Goal: Transaction & Acquisition: Purchase product/service

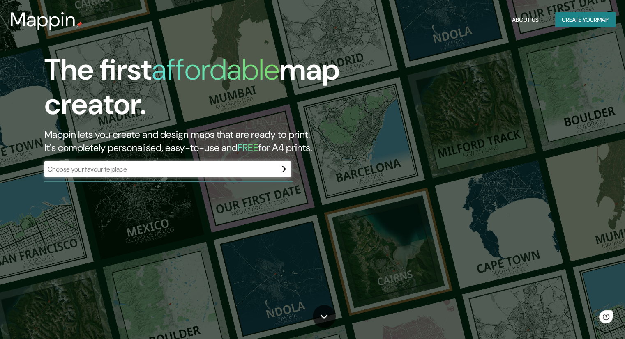
click at [148, 175] on div "​" at bounding box center [167, 169] width 247 height 16
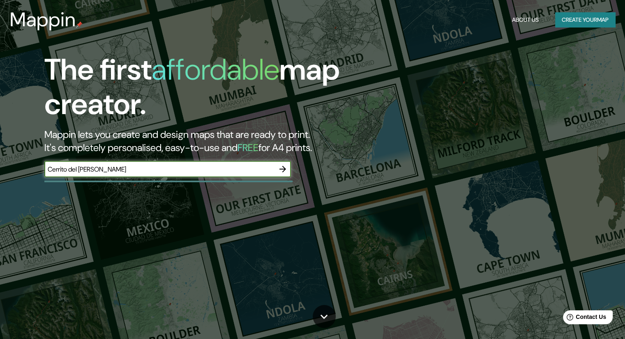
type input "Cerrito del [PERSON_NAME]"
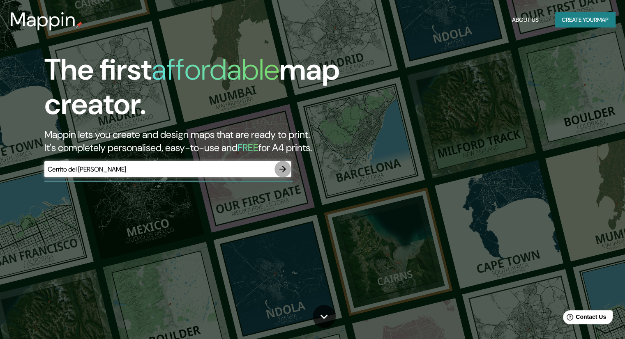
click at [283, 171] on icon "button" at bounding box center [282, 169] width 7 height 7
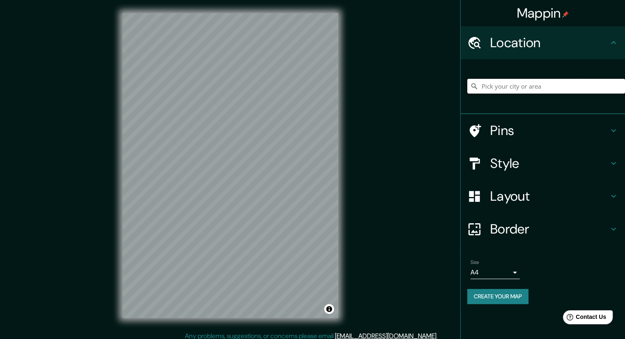
click at [499, 87] on input "Pick your city or area" at bounding box center [546, 86] width 158 height 15
click at [514, 89] on input "Pick your city or area" at bounding box center [546, 86] width 158 height 15
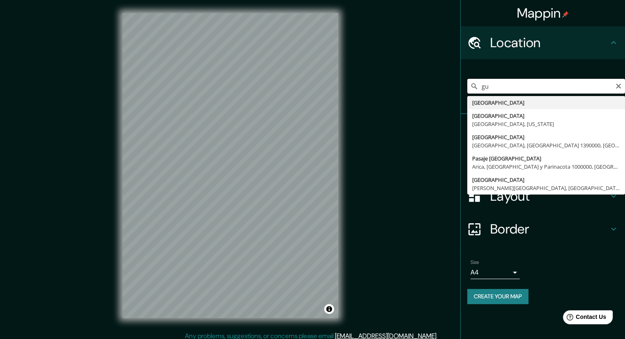
type input "g"
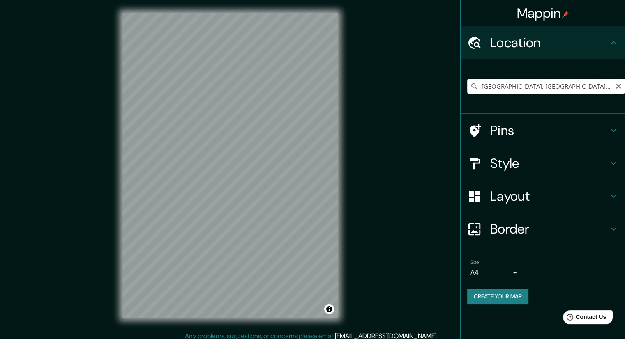
click at [601, 90] on input "[GEOGRAPHIC_DATA], [GEOGRAPHIC_DATA], [GEOGRAPHIC_DATA]" at bounding box center [546, 86] width 158 height 15
drag, startPoint x: 482, startPoint y: 87, endPoint x: 621, endPoint y: 87, distance: 139.7
click at [622, 87] on input "[GEOGRAPHIC_DATA], [GEOGRAPHIC_DATA], [GEOGRAPHIC_DATA]" at bounding box center [546, 86] width 158 height 15
click at [608, 87] on input "[GEOGRAPHIC_DATA], [GEOGRAPHIC_DATA], [GEOGRAPHIC_DATA]" at bounding box center [546, 86] width 158 height 15
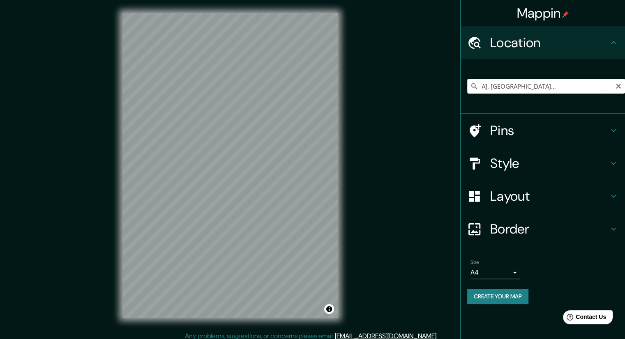
click at [610, 87] on input "[GEOGRAPHIC_DATA], [GEOGRAPHIC_DATA], [GEOGRAPHIC_DATA]" at bounding box center [546, 86] width 158 height 15
click at [114, 194] on div "© Mapbox © OpenStreetMap Improve this map" at bounding box center [230, 166] width 242 height 332
drag, startPoint x: 582, startPoint y: 86, endPoint x: 490, endPoint y: 89, distance: 91.7
click at [579, 87] on input "[STREET_ADDRESS]" at bounding box center [546, 86] width 158 height 15
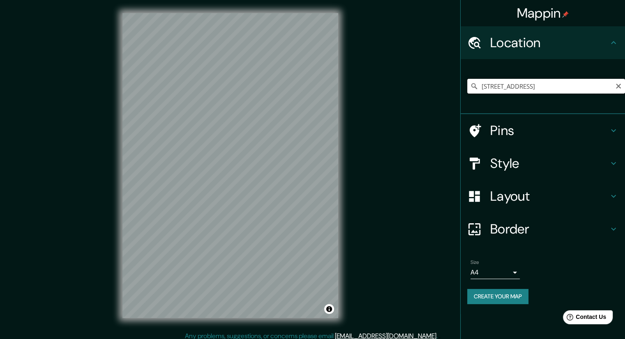
click at [500, 88] on input "[STREET_ADDRESS]" at bounding box center [546, 86] width 158 height 15
drag, startPoint x: 513, startPoint y: 87, endPoint x: 466, endPoint y: 83, distance: 47.0
click at [466, 83] on div "[STREET_ADDRESS]" at bounding box center [543, 86] width 164 height 55
click at [509, 88] on input "[STREET_ADDRESS]" at bounding box center [546, 86] width 158 height 15
click at [513, 88] on input "[STREET_ADDRESS]" at bounding box center [546, 86] width 158 height 15
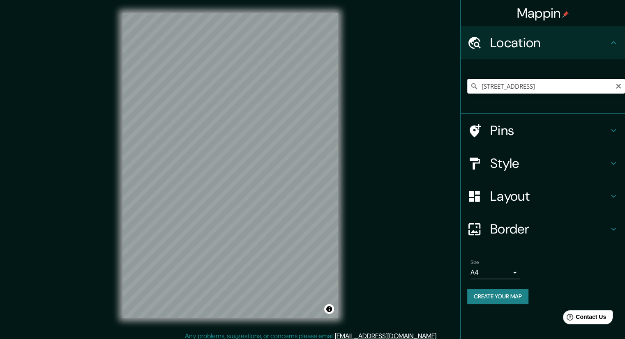
click at [513, 86] on input "[STREET_ADDRESS]" at bounding box center [546, 86] width 158 height 15
click at [512, 86] on input "[STREET_ADDRESS]" at bounding box center [546, 86] width 158 height 15
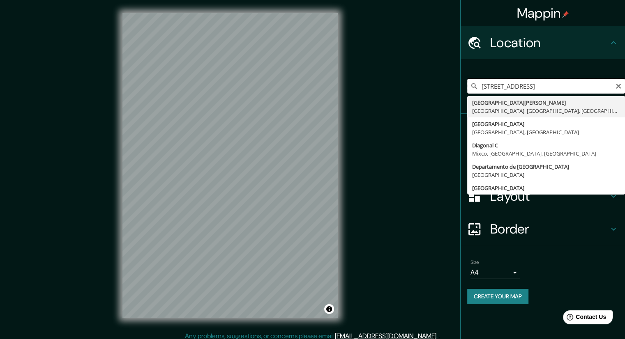
click at [508, 88] on input "[STREET_ADDRESS]" at bounding box center [546, 86] width 158 height 15
type input "[STREET_ADDRESS]"
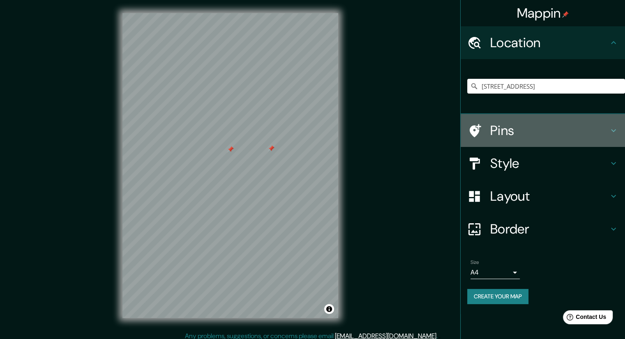
click at [540, 126] on h4 "Pins" at bounding box center [549, 130] width 118 height 16
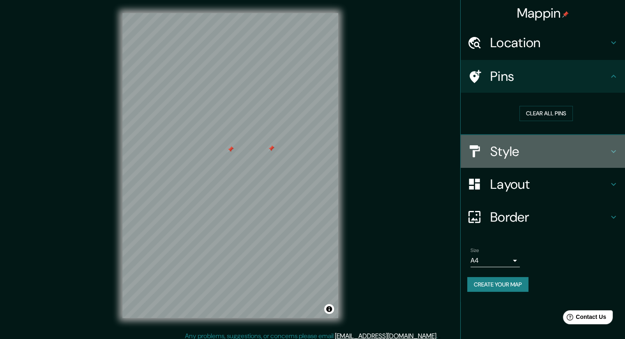
click at [498, 154] on h4 "Style" at bounding box center [549, 151] width 118 height 16
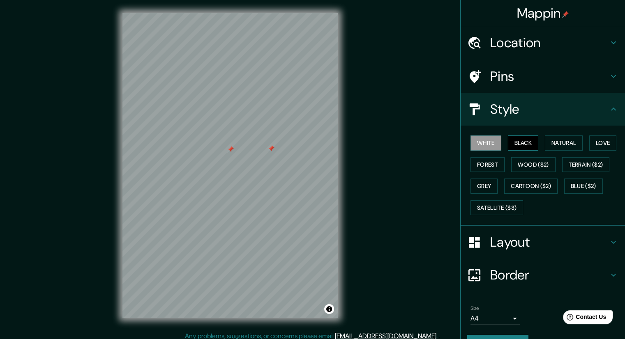
click at [518, 145] on button "Black" at bounding box center [523, 143] width 31 height 15
drag, startPoint x: 281, startPoint y: 156, endPoint x: 250, endPoint y: 167, distance: 33.1
click at [246, 168] on div at bounding box center [246, 167] width 7 height 7
click at [569, 141] on button "Natural" at bounding box center [564, 143] width 38 height 15
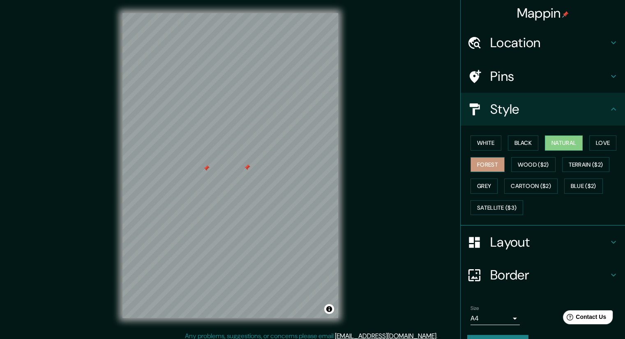
click at [485, 165] on button "Forest" at bounding box center [487, 164] width 34 height 15
click at [524, 184] on button "Cartoon ($2)" at bounding box center [530, 186] width 53 height 15
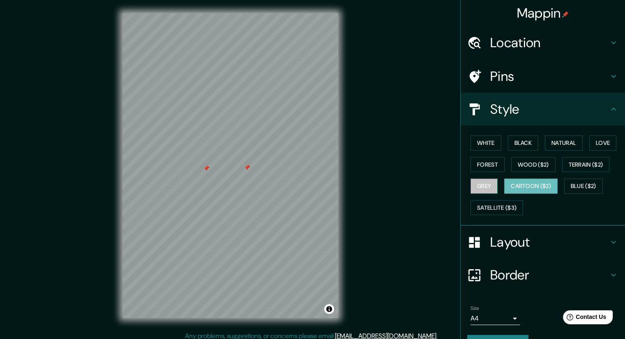
click at [480, 184] on button "Grey" at bounding box center [483, 186] width 27 height 15
click at [514, 182] on button "Cartoon ($2)" at bounding box center [530, 186] width 53 height 15
click at [478, 182] on button "Grey" at bounding box center [483, 186] width 27 height 15
click at [486, 143] on button "White" at bounding box center [485, 143] width 31 height 15
click at [500, 241] on h4 "Layout" at bounding box center [549, 242] width 118 height 16
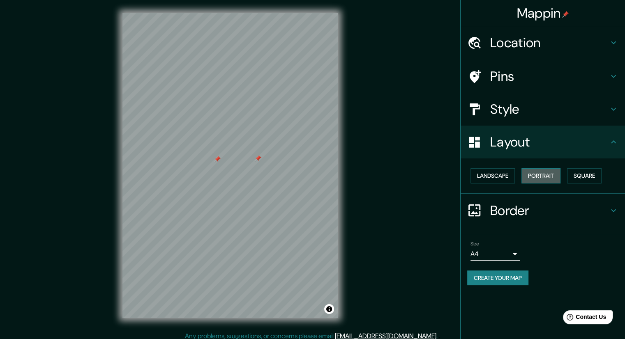
click at [549, 174] on button "Portrait" at bounding box center [540, 175] width 39 height 15
click at [495, 175] on button "Landscape" at bounding box center [492, 175] width 44 height 15
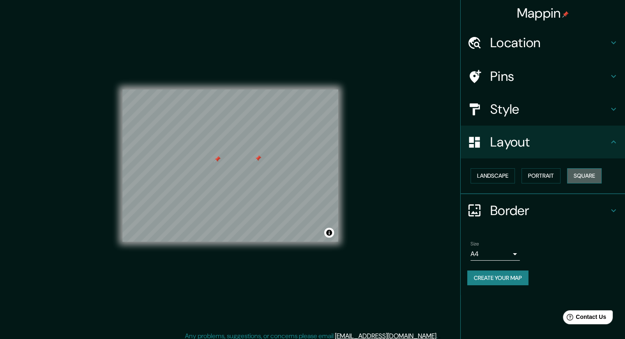
click at [581, 176] on button "Square" at bounding box center [584, 175] width 35 height 15
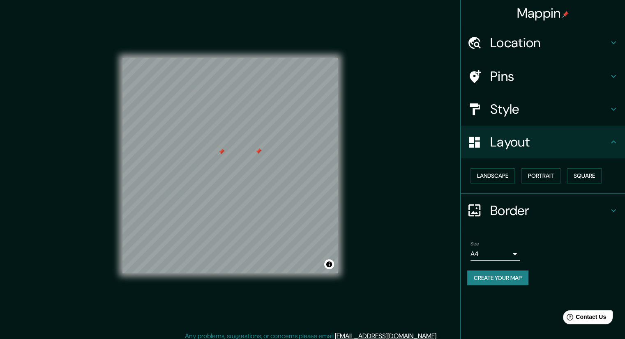
click at [521, 214] on h4 "Border" at bounding box center [549, 211] width 118 height 16
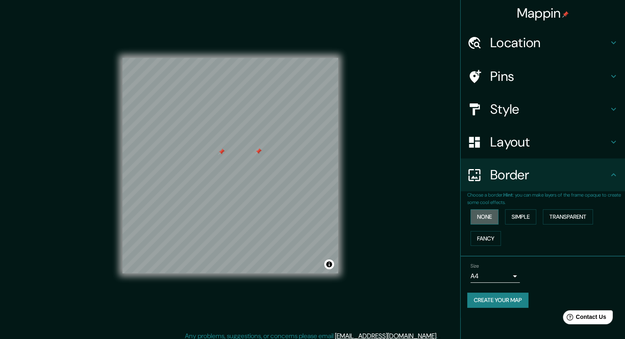
click at [489, 216] on button "None" at bounding box center [484, 217] width 28 height 15
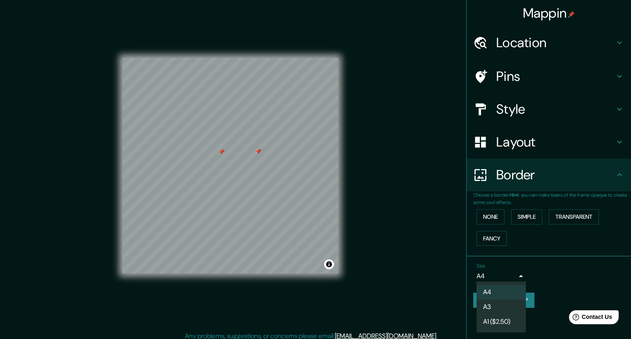
click at [513, 271] on body "Mappin Location [STREET_ADDRESS] Pins Style Layout Border Choose a border. Hint…" at bounding box center [315, 169] width 631 height 339
click at [500, 301] on li "A3" at bounding box center [501, 307] width 49 height 15
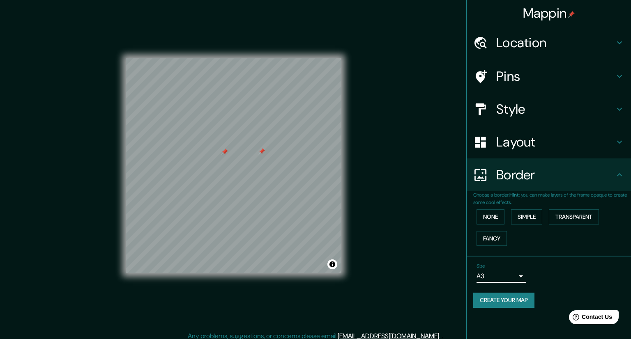
click at [491, 273] on body "Mappin Location [STREET_ADDRESS] Pins Style Layout Border Choose a border. Hint…" at bounding box center [315, 169] width 631 height 339
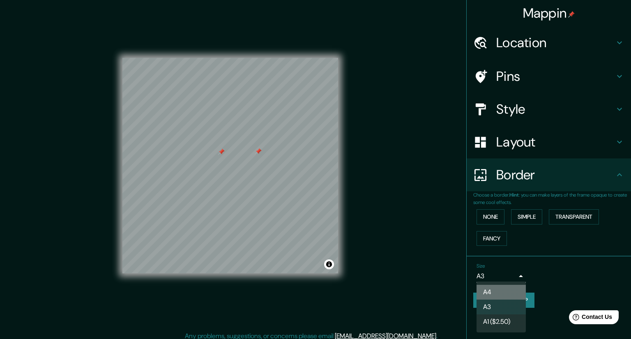
click at [489, 289] on li "A4" at bounding box center [501, 292] width 49 height 15
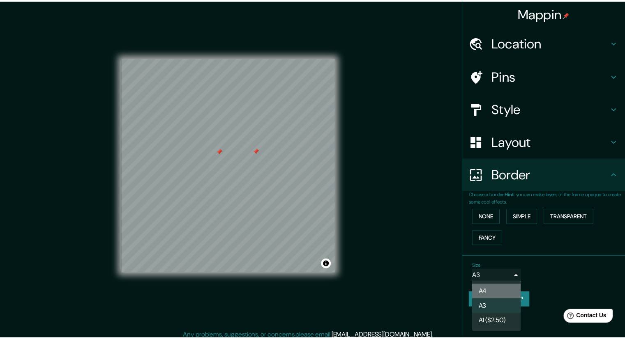
type input "single"
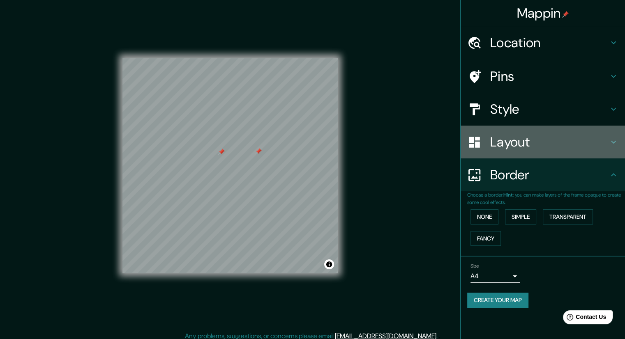
click at [509, 147] on h4 "Layout" at bounding box center [549, 142] width 118 height 16
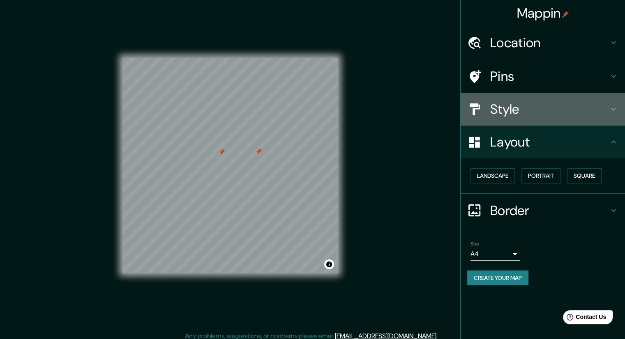
click at [513, 108] on h4 "Style" at bounding box center [549, 109] width 118 height 16
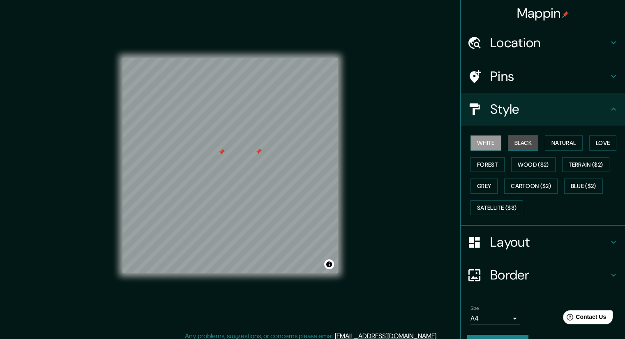
click at [515, 143] on button "Black" at bounding box center [523, 143] width 31 height 15
click at [555, 140] on button "Natural" at bounding box center [564, 143] width 38 height 15
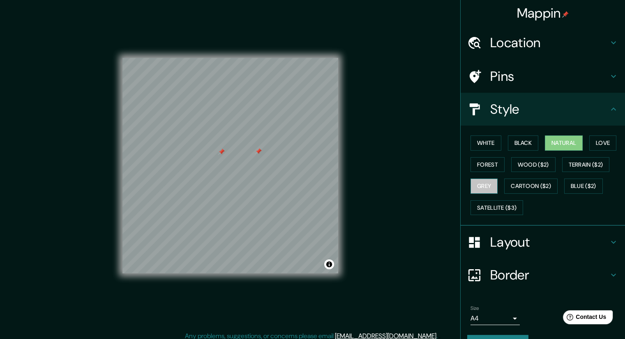
click at [477, 189] on button "Grey" at bounding box center [483, 186] width 27 height 15
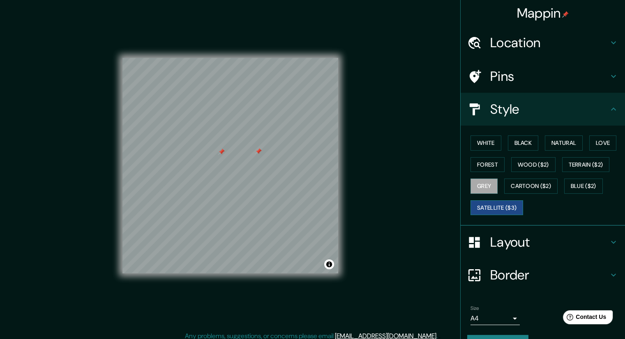
click at [486, 206] on button "Satellite ($3)" at bounding box center [496, 208] width 53 height 15
click at [479, 183] on button "Grey" at bounding box center [483, 186] width 27 height 15
click at [482, 161] on button "Forest" at bounding box center [487, 164] width 34 height 15
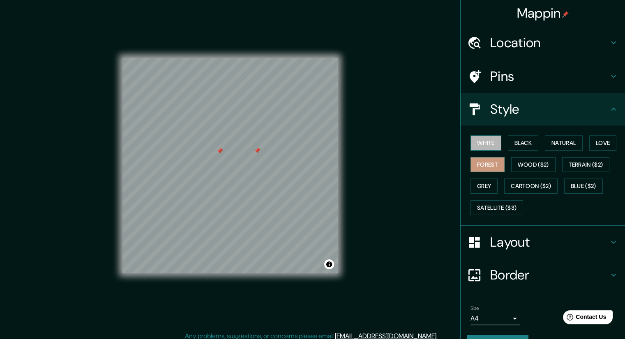
click at [475, 145] on button "White" at bounding box center [485, 143] width 31 height 15
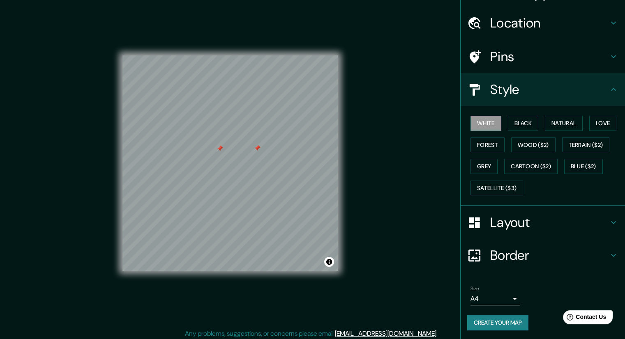
scroll to position [5, 0]
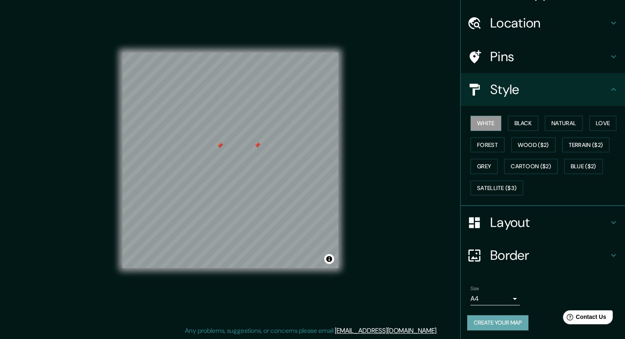
click at [493, 324] on button "Create your map" at bounding box center [497, 323] width 61 height 15
click at [482, 318] on div "Create your map" at bounding box center [542, 323] width 151 height 15
click at [497, 321] on div "Create your map" at bounding box center [542, 323] width 151 height 15
click at [611, 85] on icon at bounding box center [613, 90] width 10 height 10
click at [608, 91] on icon at bounding box center [613, 90] width 10 height 10
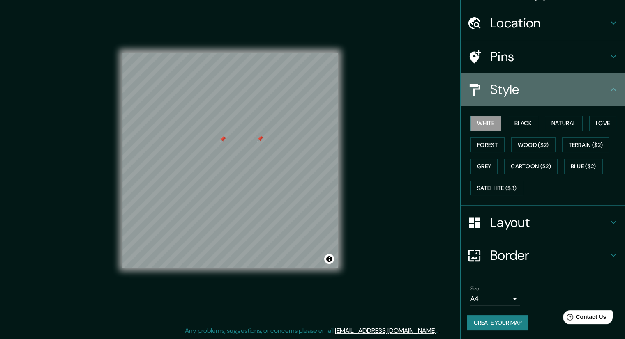
click at [608, 91] on icon at bounding box center [613, 90] width 10 height 10
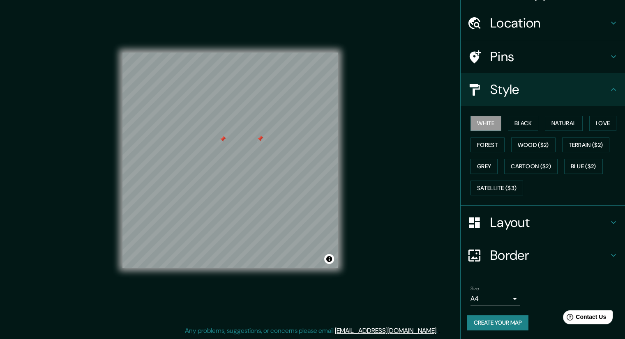
click at [608, 223] on icon at bounding box center [613, 223] width 10 height 10
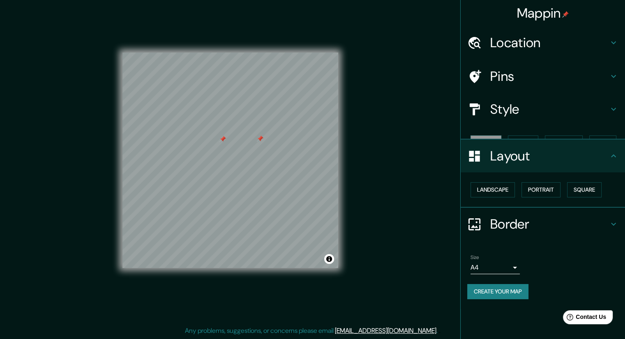
scroll to position [0, 0]
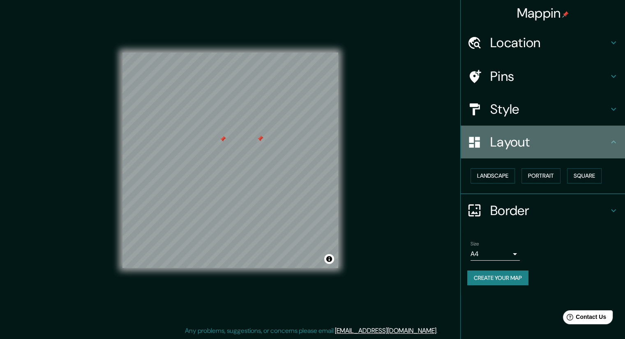
click at [615, 142] on icon at bounding box center [613, 142] width 5 height 3
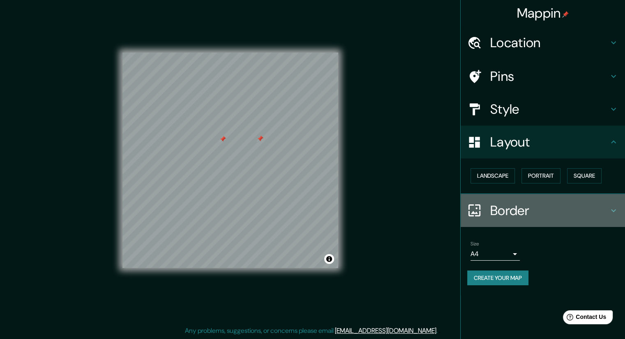
click at [613, 207] on icon at bounding box center [613, 211] width 10 height 10
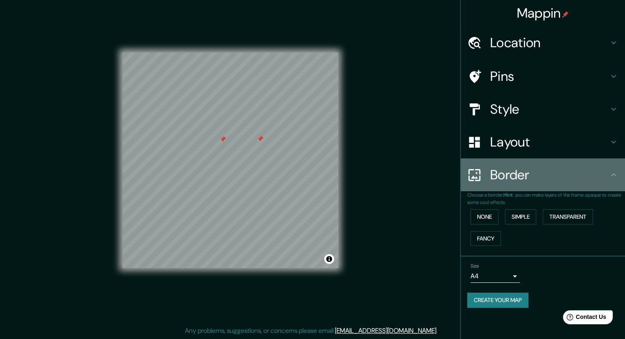
click at [614, 176] on icon at bounding box center [613, 175] width 10 height 10
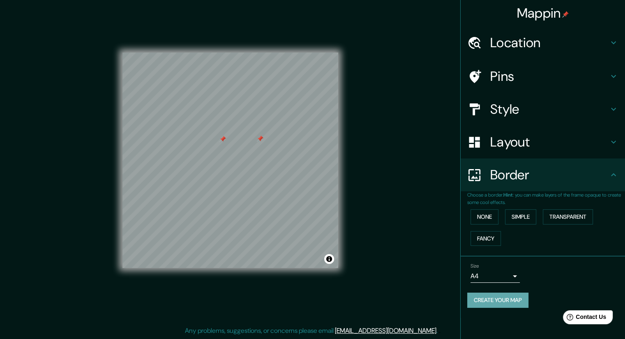
click at [509, 300] on button "Create your map" at bounding box center [497, 300] width 61 height 15
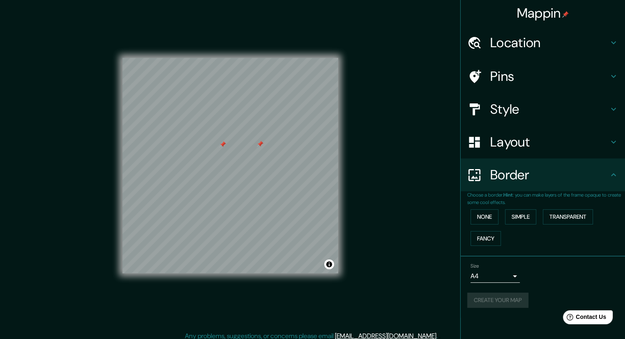
click at [505, 300] on div "Create your map" at bounding box center [542, 300] width 151 height 15
click at [329, 269] on button "Toggle attribution" at bounding box center [329, 265] width 10 height 10
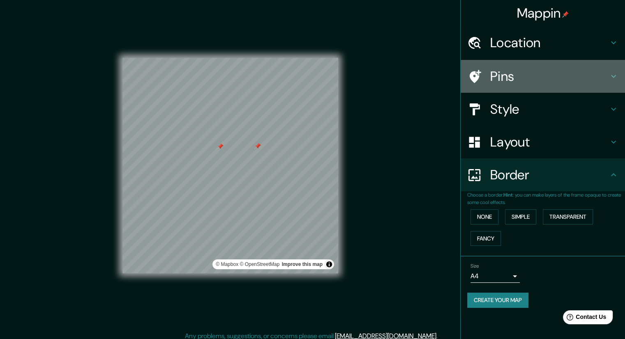
click at [529, 84] on h4 "Pins" at bounding box center [549, 76] width 118 height 16
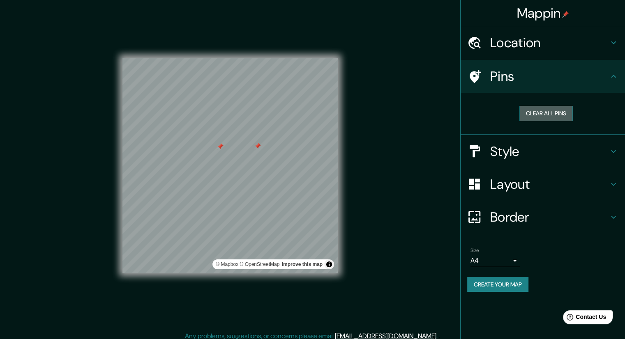
click at [534, 115] on button "Clear all pins" at bounding box center [545, 113] width 53 height 15
click at [330, 264] on button "Toggle attribution" at bounding box center [329, 265] width 10 height 10
